Goal: Task Accomplishment & Management: Use online tool/utility

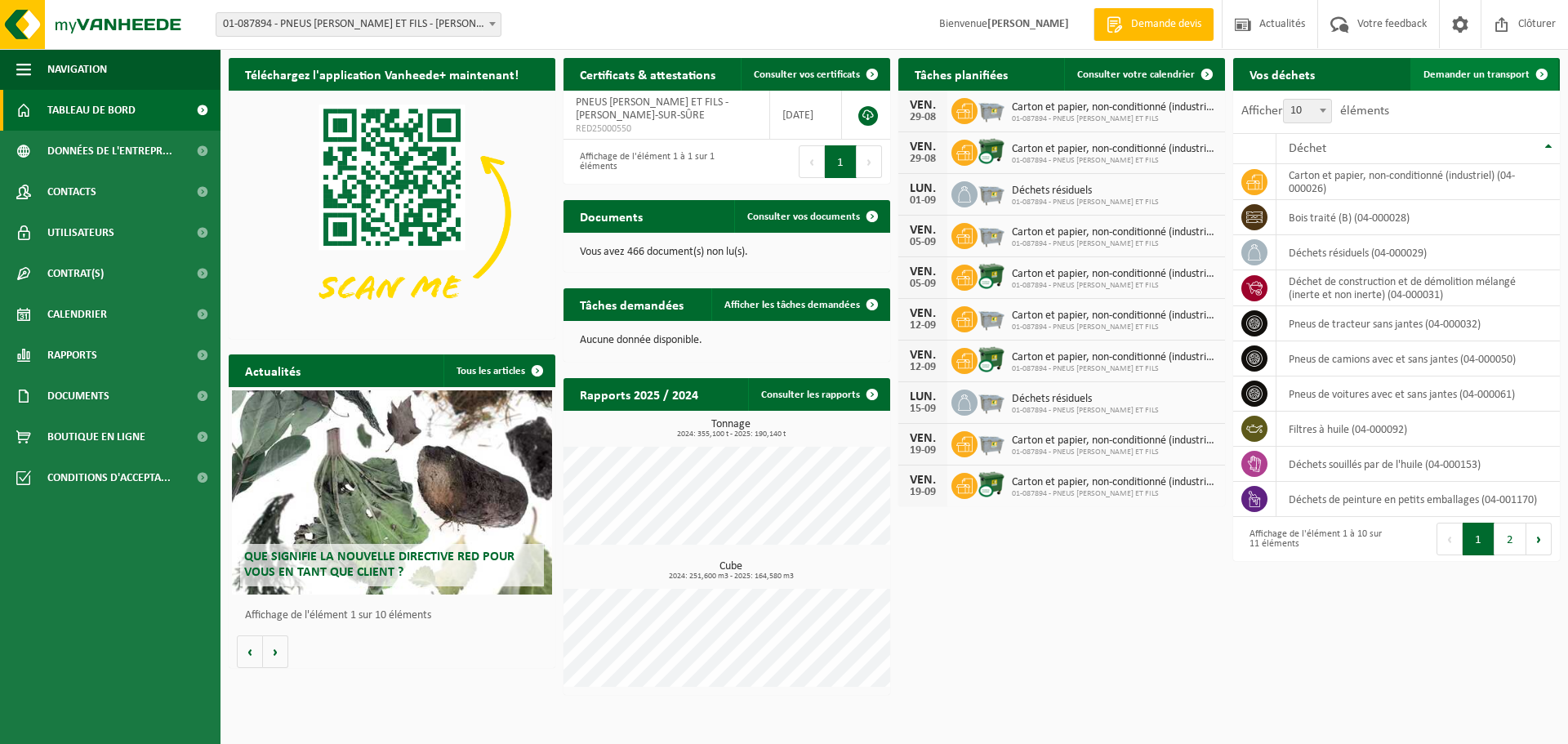
click at [1455, 77] on span "Demander un transport" at bounding box center [1477, 75] width 107 height 11
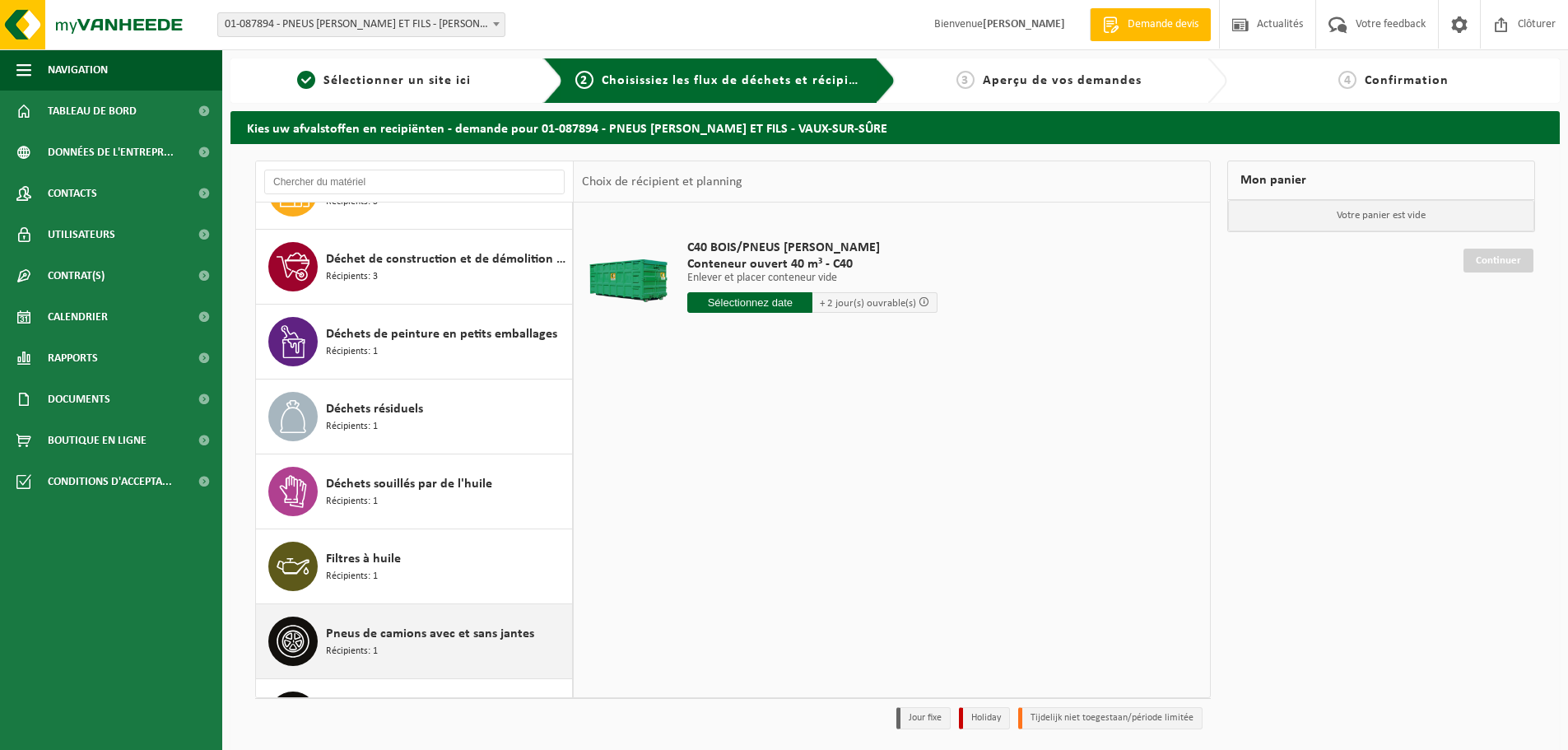
scroll to position [328, 0]
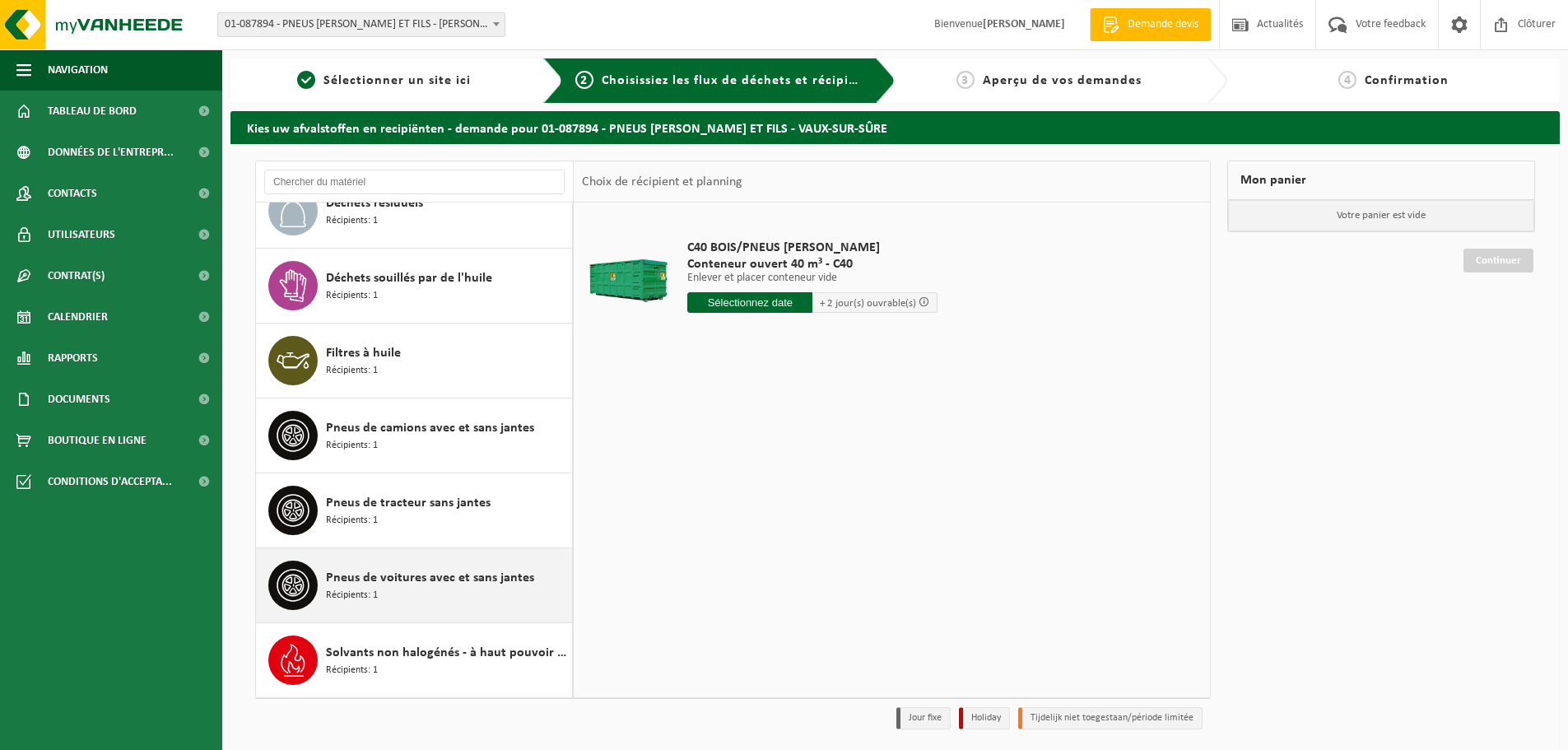
click at [400, 586] on span "Pneus de voitures avec et sans jantes" at bounding box center [430, 577] width 208 height 20
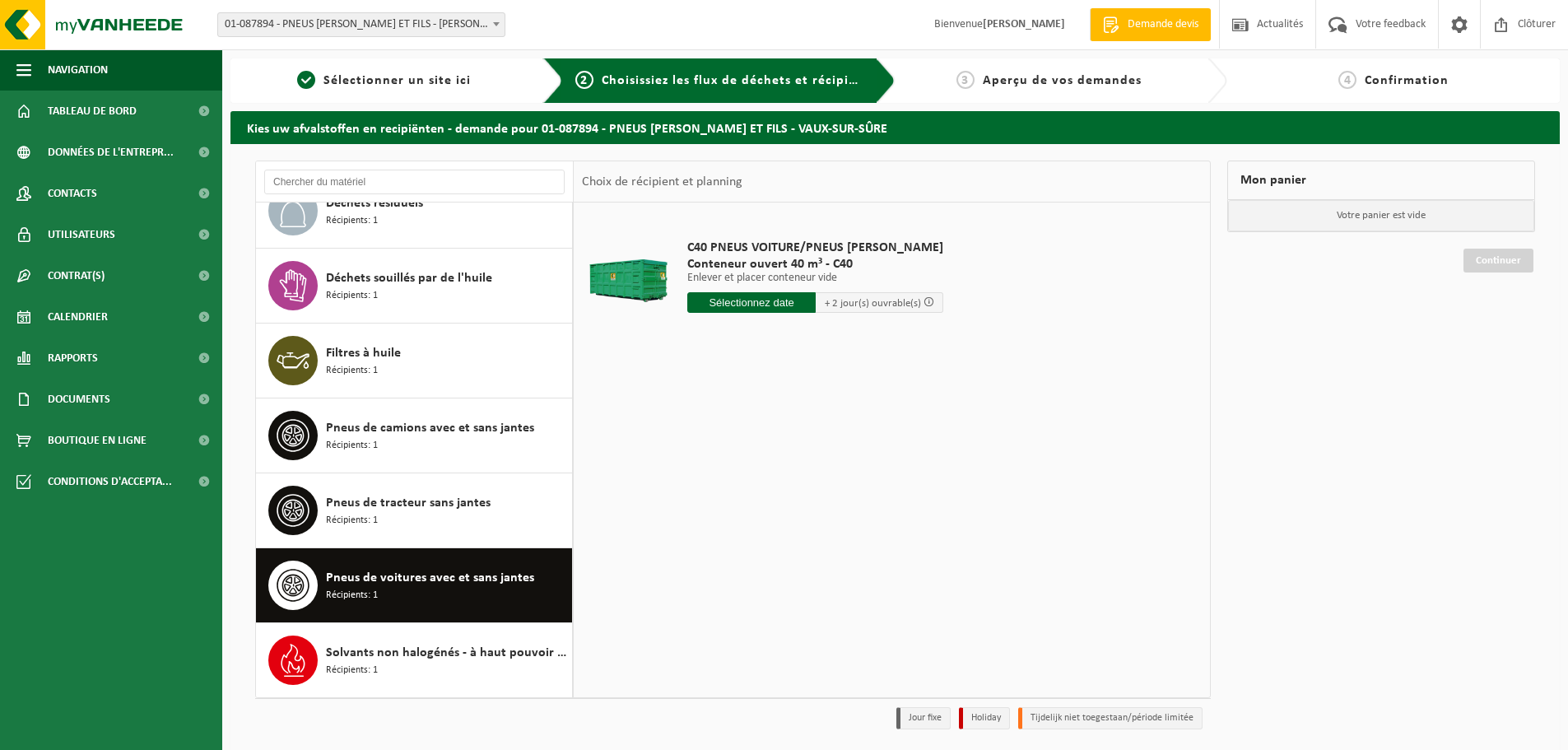
click at [851, 301] on span "+ 2 jour(s) ouvrable(s)" at bounding box center [872, 303] width 97 height 11
click at [768, 306] on input "text" at bounding box center [751, 302] width 128 height 21
click at [871, 341] on icon at bounding box center [873, 339] width 26 height 26
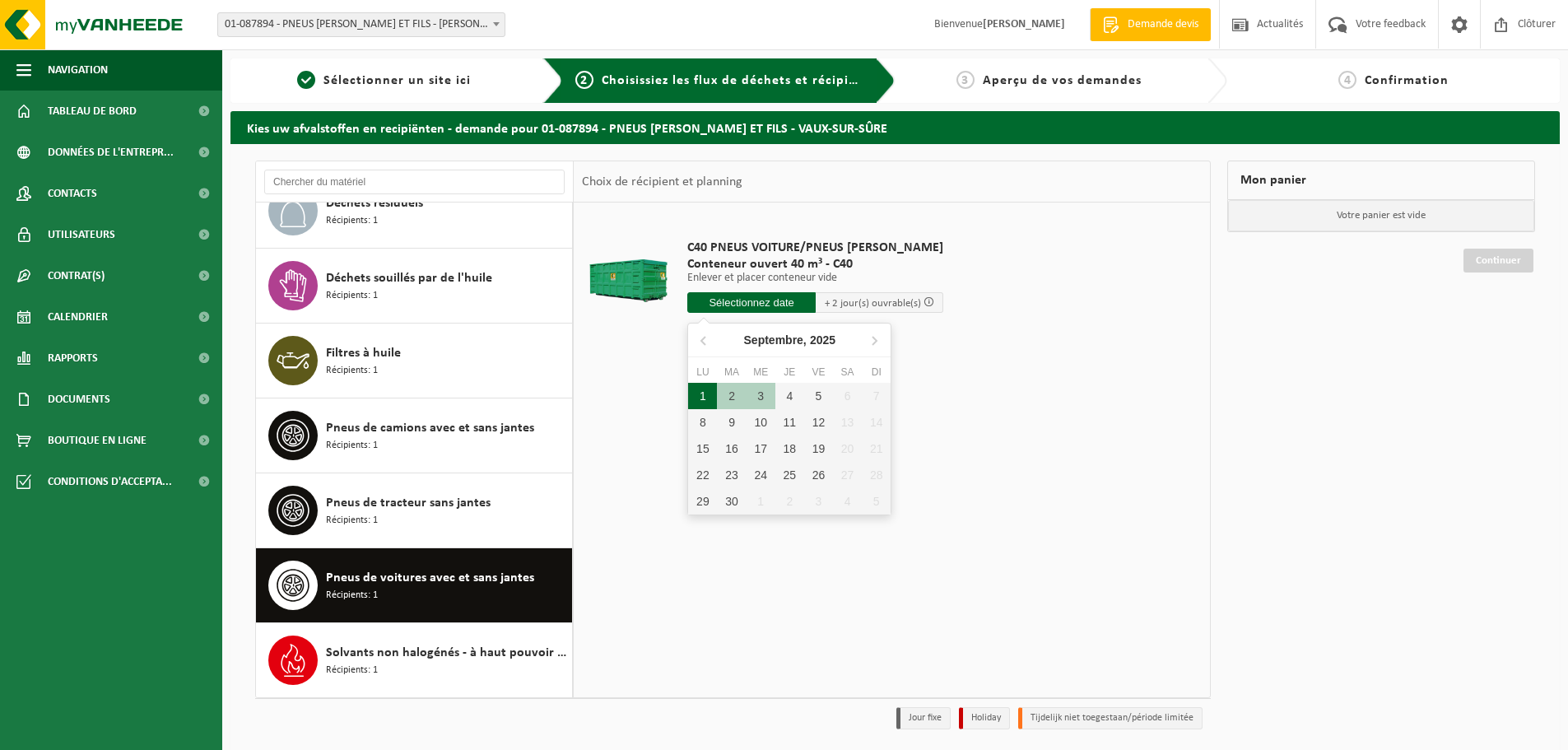
click at [705, 395] on div "1" at bounding box center [701, 396] width 28 height 26
type input "à partir de 2025-09-01"
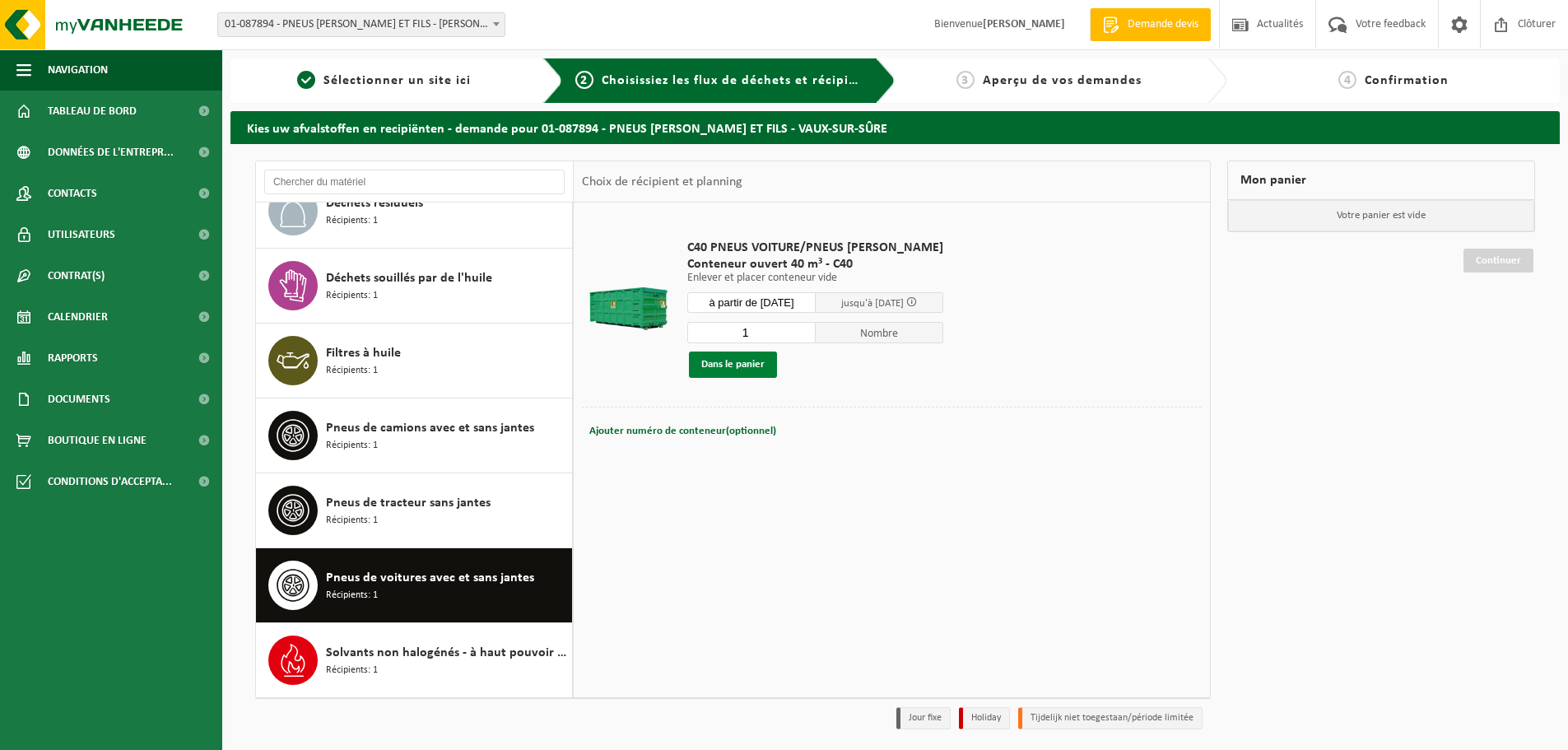
click at [737, 363] on button "Dans le panier" at bounding box center [733, 364] width 88 height 26
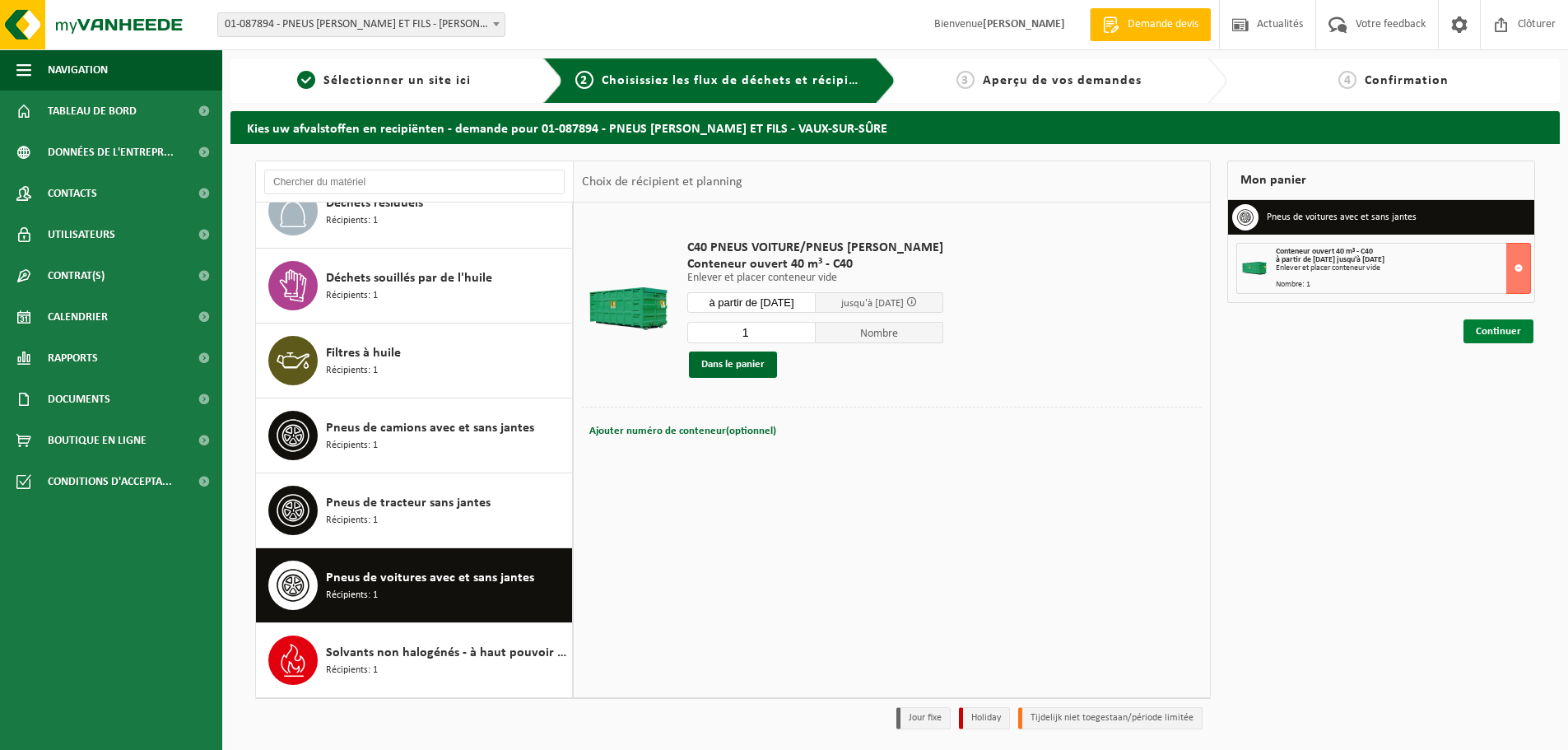
click at [1481, 327] on link "Continuer" at bounding box center [1499, 331] width 70 height 23
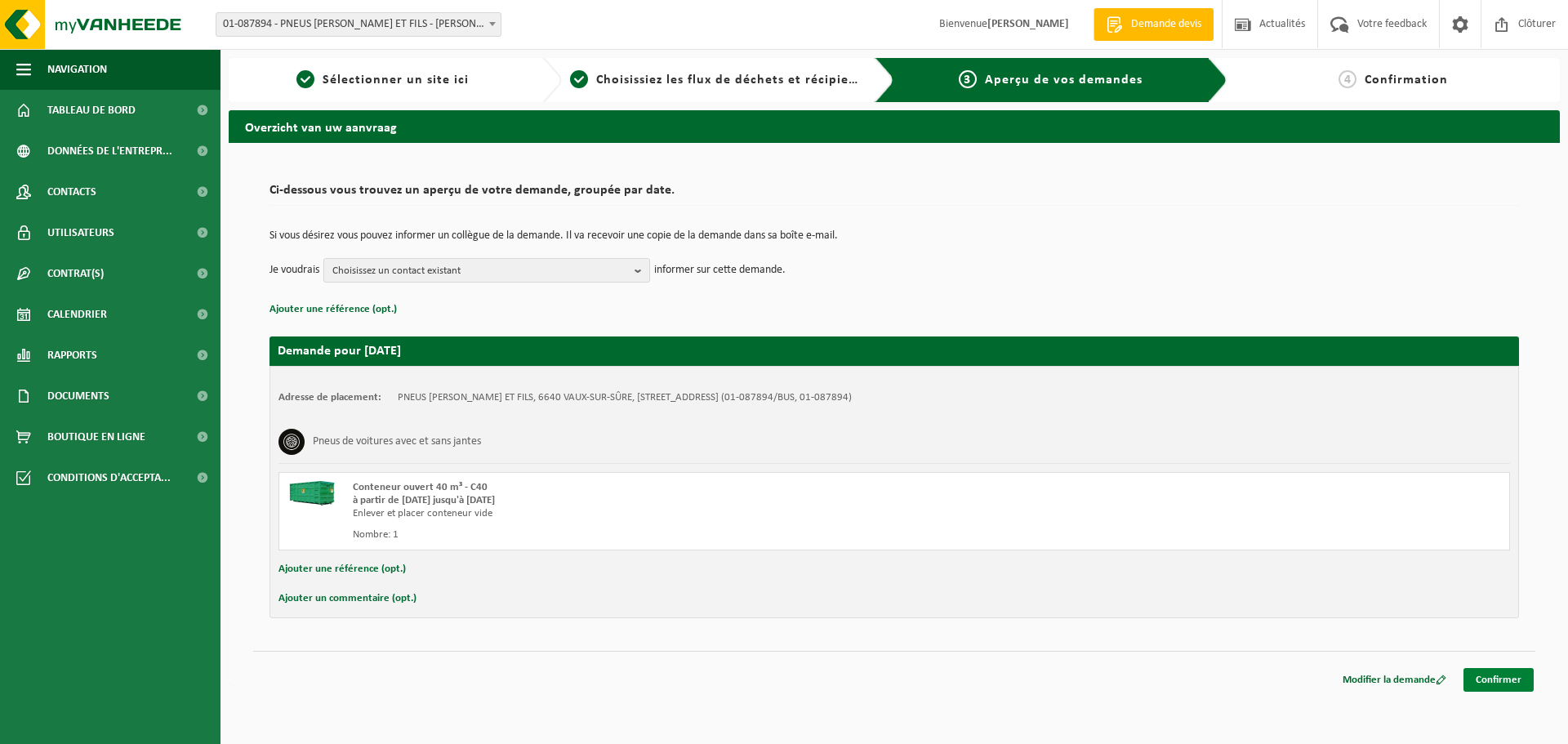
click at [1493, 682] on link "Confirmer" at bounding box center [1498, 679] width 70 height 23
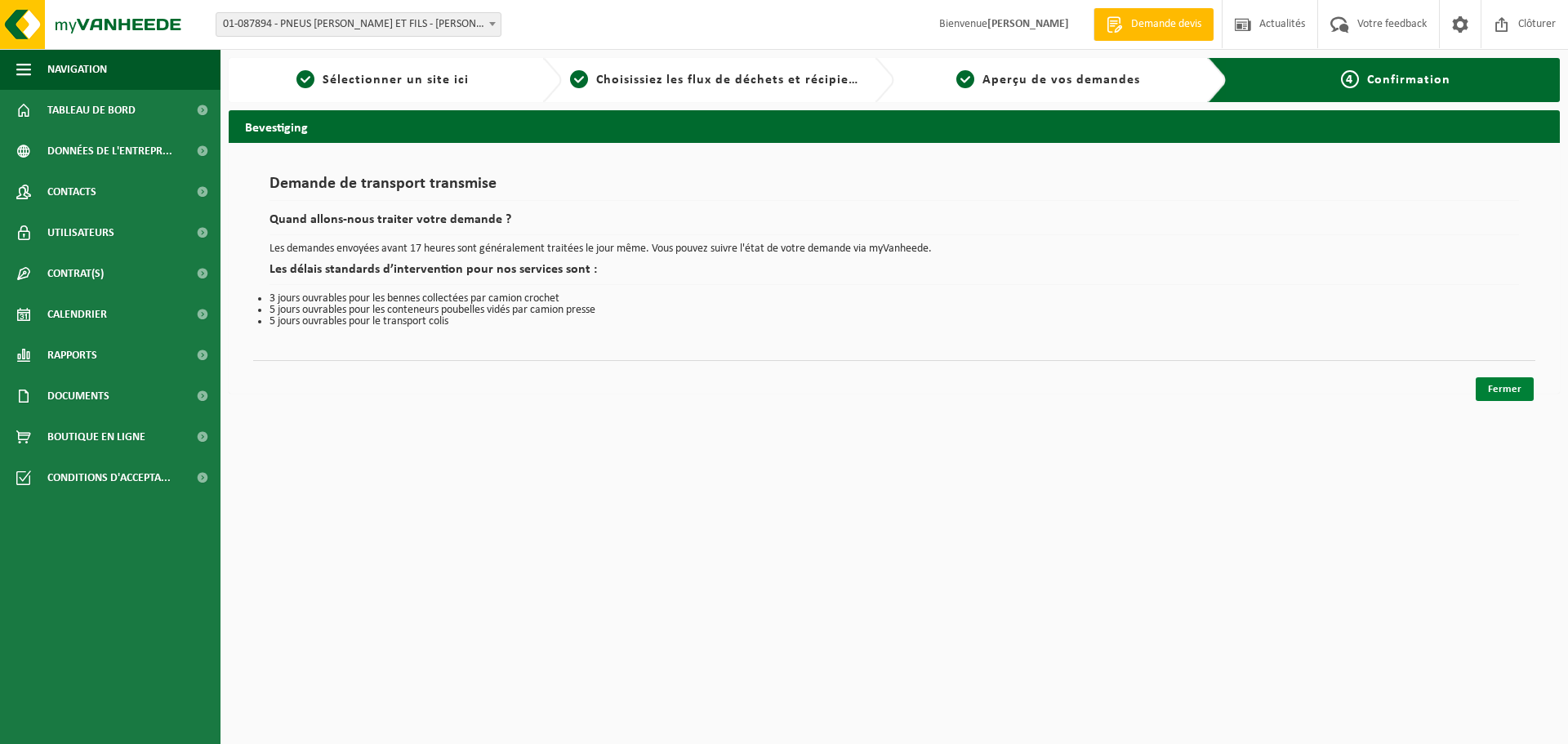
click at [1510, 388] on link "Fermer" at bounding box center [1504, 388] width 58 height 23
